Goal: Task Accomplishment & Management: Complete application form

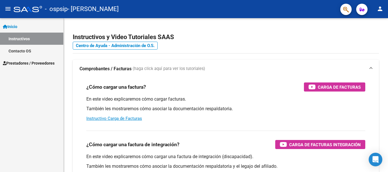
click at [46, 63] on span "Prestadores / Proveedores" at bounding box center [29, 63] width 52 height 6
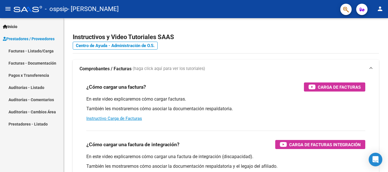
click at [45, 52] on link "Facturas - Listado/Carga" at bounding box center [31, 51] width 63 height 12
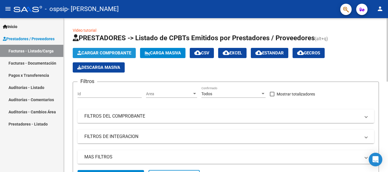
click at [105, 53] on span "Cargar Comprobante" at bounding box center [104, 53] width 54 height 5
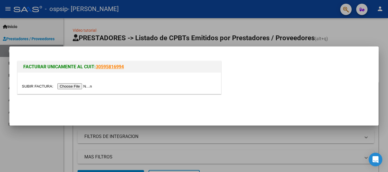
click at [81, 84] on input "file" at bounding box center [58, 86] width 72 height 6
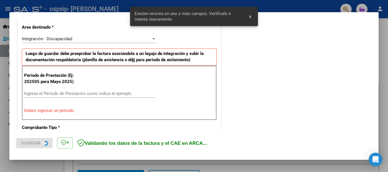
scroll to position [131, 0]
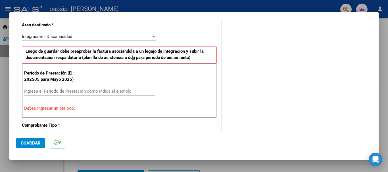
click at [45, 91] on input "Ingrese el Período de Prestación como indica el ejemplo" at bounding box center [89, 91] width 131 height 5
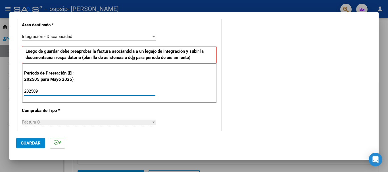
type input "202509"
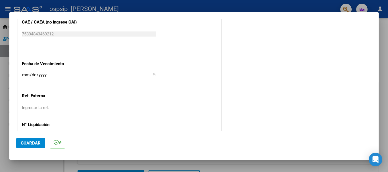
scroll to position [368, 0]
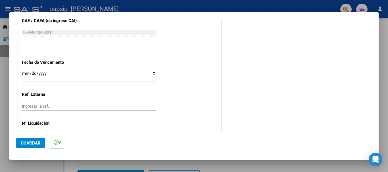
click at [150, 75] on input "Ingresar la fecha" at bounding box center [89, 75] width 134 height 9
type input "[DATE]"
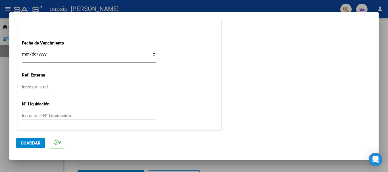
click at [25, 143] on span "Guardar" at bounding box center [31, 143] width 20 height 5
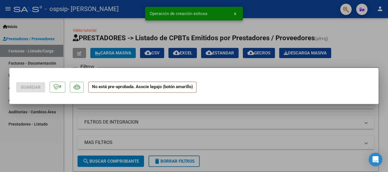
scroll to position [0, 0]
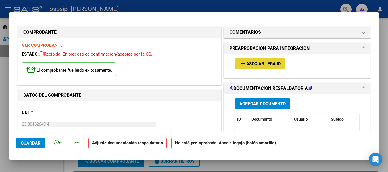
click at [272, 63] on span "Asociar Legajo" at bounding box center [263, 64] width 34 height 5
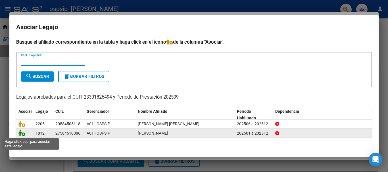
click at [21, 134] on icon at bounding box center [21, 133] width 7 height 6
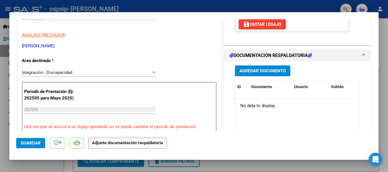
scroll to position [110, 0]
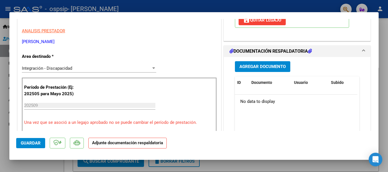
click at [262, 68] on span "Agregar Documento" at bounding box center [262, 66] width 46 height 5
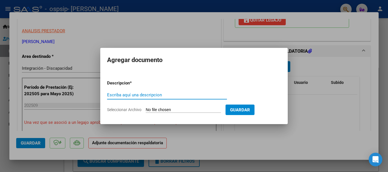
click at [147, 95] on input "Escriba aquí una descripcion" at bounding box center [167, 95] width 120 height 5
type input "planilla [PERSON_NAME] 0925"
click at [162, 108] on input "Seleccionar Archivo" at bounding box center [183, 110] width 75 height 5
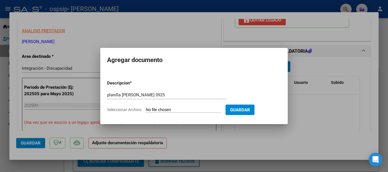
type input "C:\fakepath\Planilla [PERSON_NAME] [DATE].pdf"
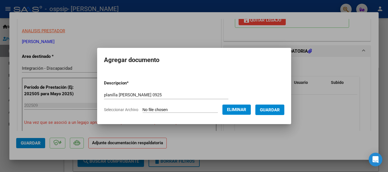
click at [269, 110] on span "Guardar" at bounding box center [270, 110] width 20 height 5
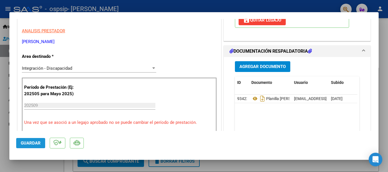
click at [25, 144] on span "Guardar" at bounding box center [31, 143] width 20 height 5
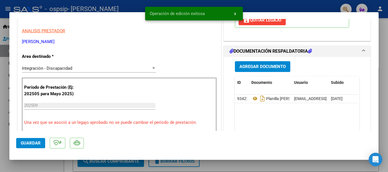
click at [385, 30] on div at bounding box center [194, 86] width 388 height 172
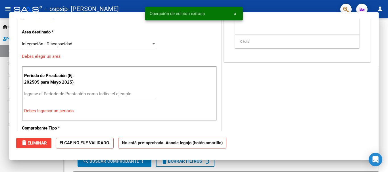
scroll to position [0, 0]
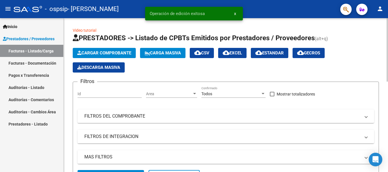
click at [100, 53] on span "Cargar Comprobante" at bounding box center [104, 53] width 54 height 5
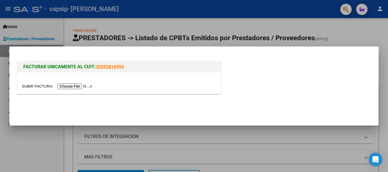
click at [82, 88] on input "file" at bounding box center [58, 86] width 72 height 6
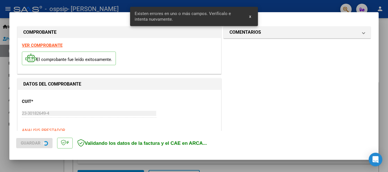
scroll to position [131, 0]
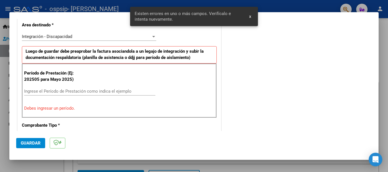
click at [37, 93] on input "Ingrese el Período de Prestación como indica el ejemplo" at bounding box center [89, 91] width 131 height 5
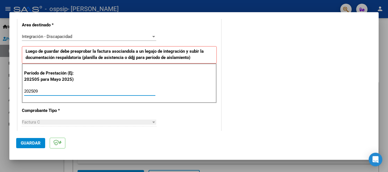
type input "202509"
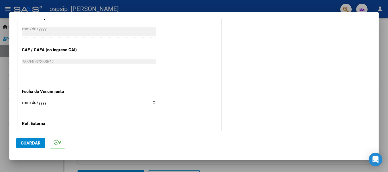
scroll to position [382, 0]
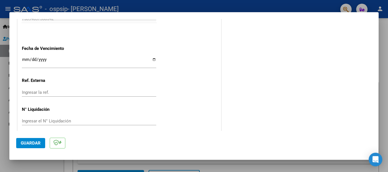
click at [151, 60] on input "Ingresar la fecha" at bounding box center [89, 61] width 134 height 9
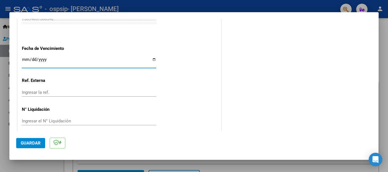
type input "[DATE]"
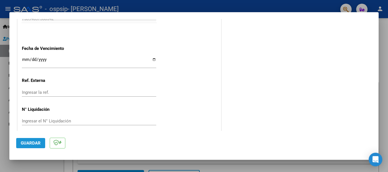
click at [39, 142] on span "Guardar" at bounding box center [31, 143] width 20 height 5
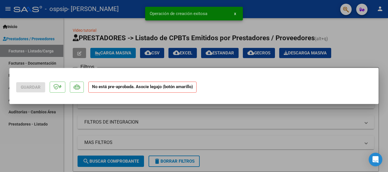
scroll to position [0, 0]
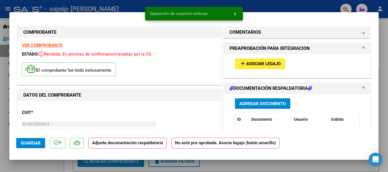
click at [260, 63] on span "Asociar Legajo" at bounding box center [263, 64] width 34 height 5
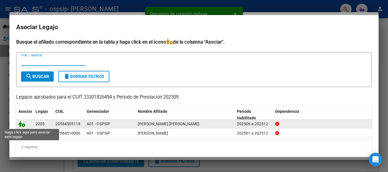
click at [24, 125] on icon at bounding box center [21, 124] width 7 height 6
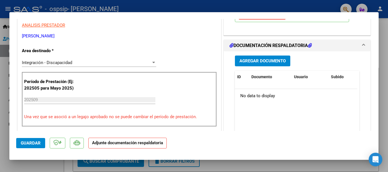
scroll to position [115, 0]
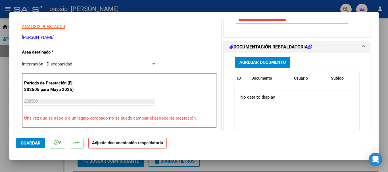
click at [266, 62] on span "Agregar Documento" at bounding box center [262, 62] width 46 height 5
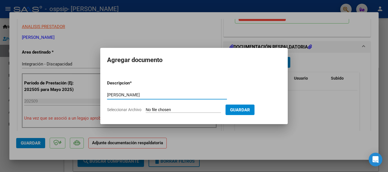
type input "[PERSON_NAME]"
click at [170, 108] on input "Seleccionar Archivo" at bounding box center [183, 110] width 75 height 5
type input "C:\fakepath\Planilla [PERSON_NAME] [DATE].pdf"
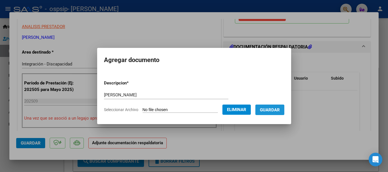
click at [273, 110] on span "Guardar" at bounding box center [270, 110] width 20 height 5
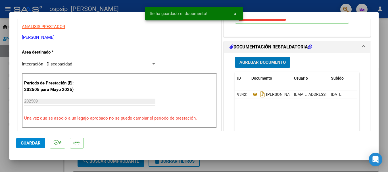
click at [30, 143] on span "Guardar" at bounding box center [31, 143] width 20 height 5
click at [385, 60] on div at bounding box center [194, 86] width 388 height 172
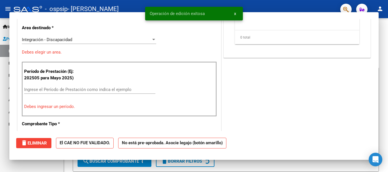
scroll to position [0, 0]
